Goal: Check status: Check status

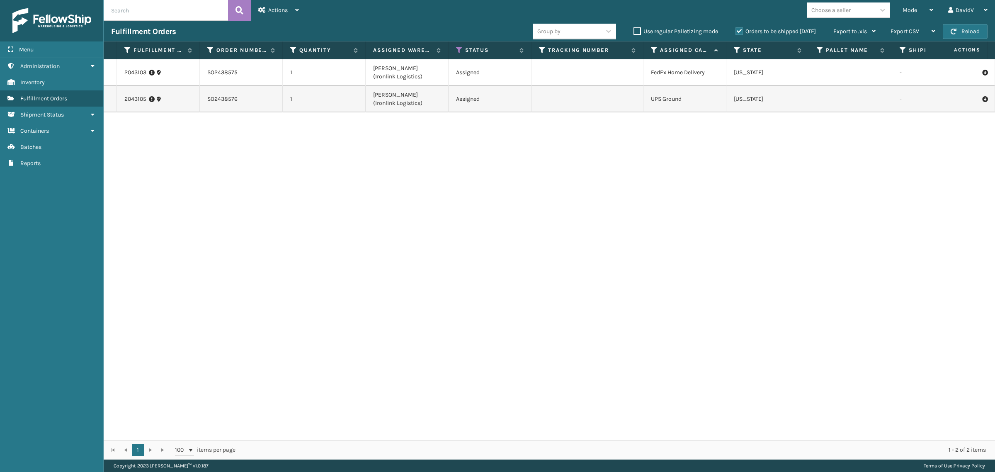
click at [738, 29] on label "Orders to be shipped [DATE]" at bounding box center [775, 31] width 80 height 7
click at [736, 29] on input "Orders to be shipped [DATE]" at bounding box center [735, 29] width 0 height 5
click at [738, 29] on label "Orders to be shipped [DATE]" at bounding box center [775, 31] width 80 height 7
click at [736, 29] on input "Orders to be shipped [DATE]" at bounding box center [735, 29] width 0 height 5
click at [738, 29] on label "Orders to be shipped [DATE]" at bounding box center [775, 31] width 80 height 7
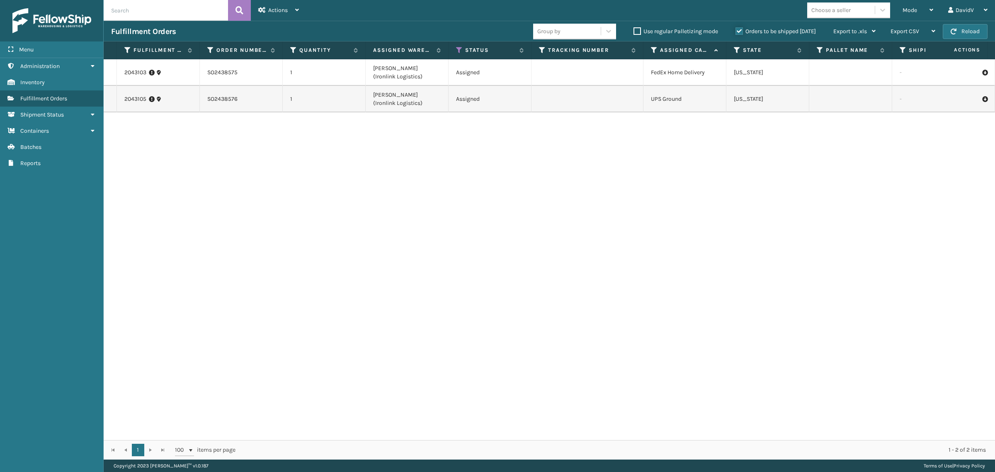
click at [736, 29] on input "Orders to be shipped [DATE]" at bounding box center [735, 29] width 0 height 5
click at [205, 10] on input "text" at bounding box center [166, 10] width 124 height 21
paste input "2042928"
type input "2042928"
click at [243, 15] on button at bounding box center [239, 10] width 23 height 21
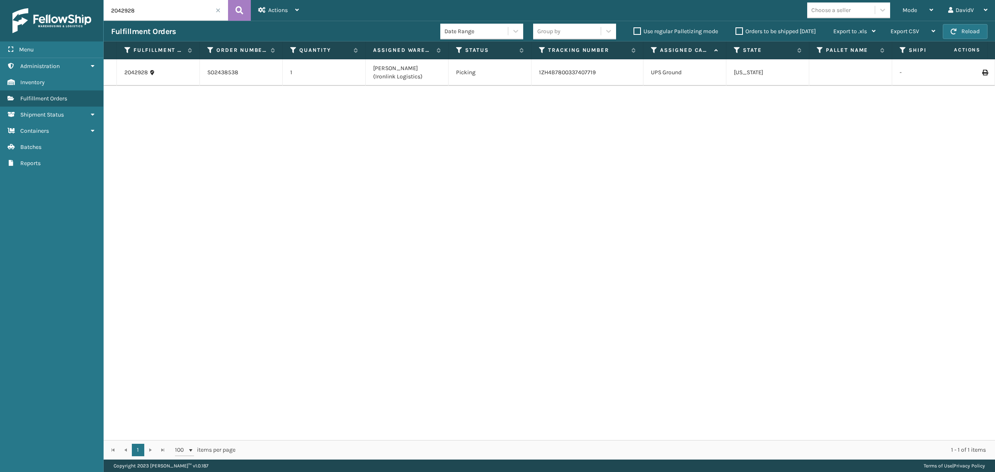
click at [982, 73] on icon at bounding box center [984, 73] width 5 height 6
click at [788, 296] on div "2042928 SO2438538 1 [PERSON_NAME] (Ironlink Logistics) Picking 1ZH4B78003374077…" at bounding box center [549, 249] width 891 height 381
click at [218, 10] on span at bounding box center [218, 10] width 5 height 5
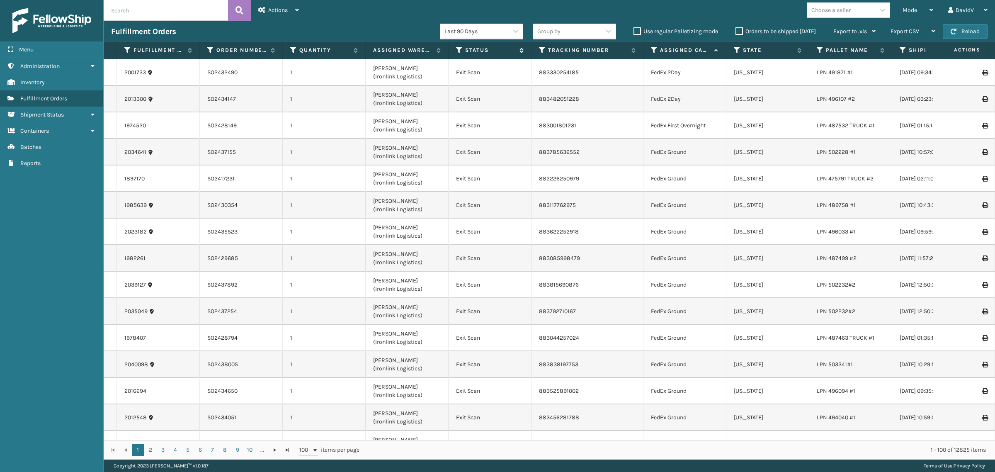
click at [456, 49] on icon at bounding box center [459, 49] width 7 height 7
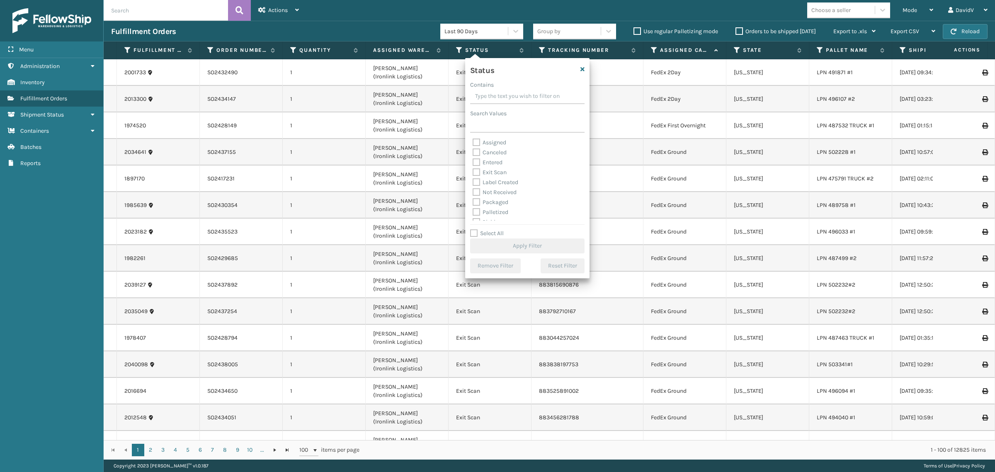
click at [502, 142] on label "Assigned" at bounding box center [490, 142] width 34 height 7
click at [473, 142] on input "Assigned" at bounding box center [473, 140] width 0 height 5
checkbox input "true"
click at [512, 246] on button "Apply Filter" at bounding box center [527, 245] width 114 height 15
